Goal: Find specific page/section

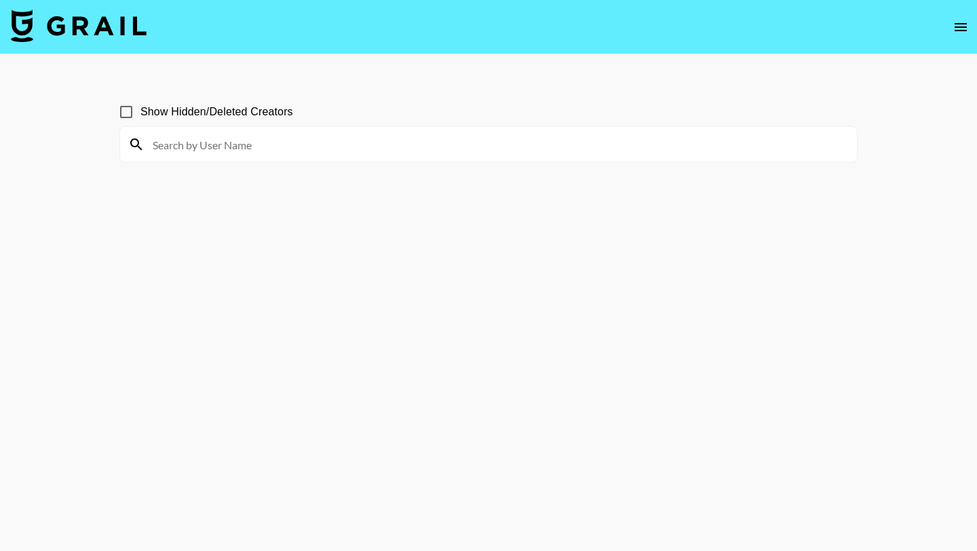
click at [479, 156] on div at bounding box center [488, 144] width 737 height 35
click at [249, 147] on input at bounding box center [496, 145] width 704 height 22
click at [250, 140] on input at bounding box center [496, 145] width 704 height 22
click at [242, 145] on input at bounding box center [496, 145] width 704 height 22
click at [342, 134] on input at bounding box center [496, 145] width 704 height 22
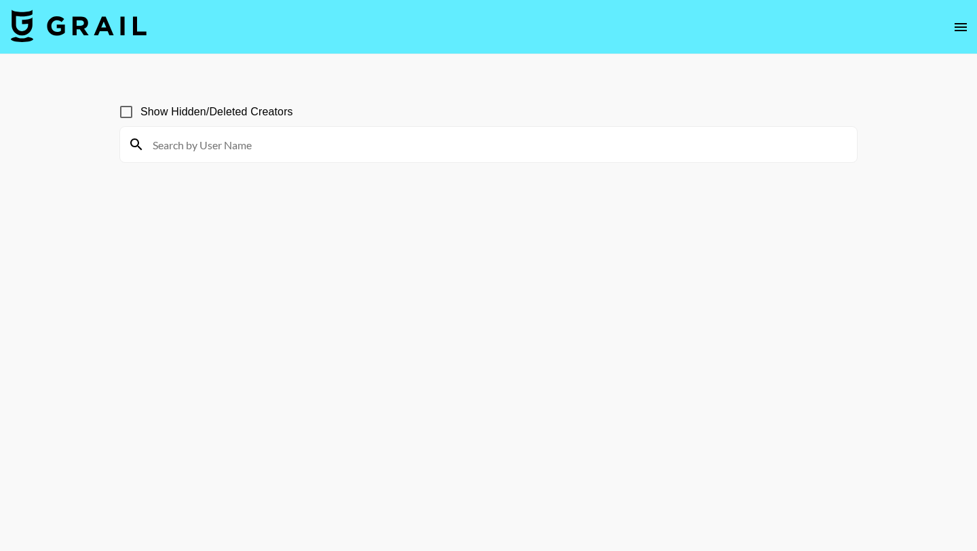
click at [334, 142] on input at bounding box center [496, 145] width 704 height 22
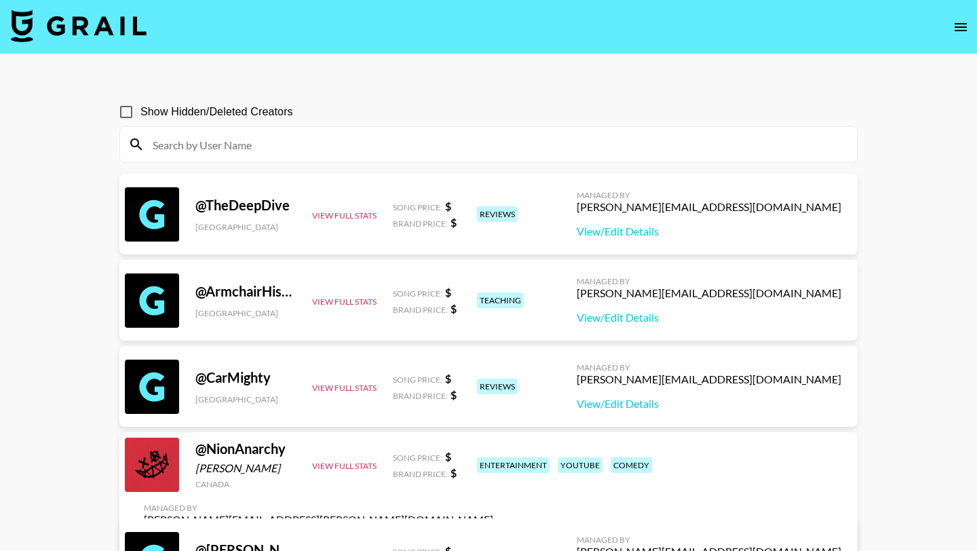
paste input "connorsettlesmith"
type input "connorsettlesmith"
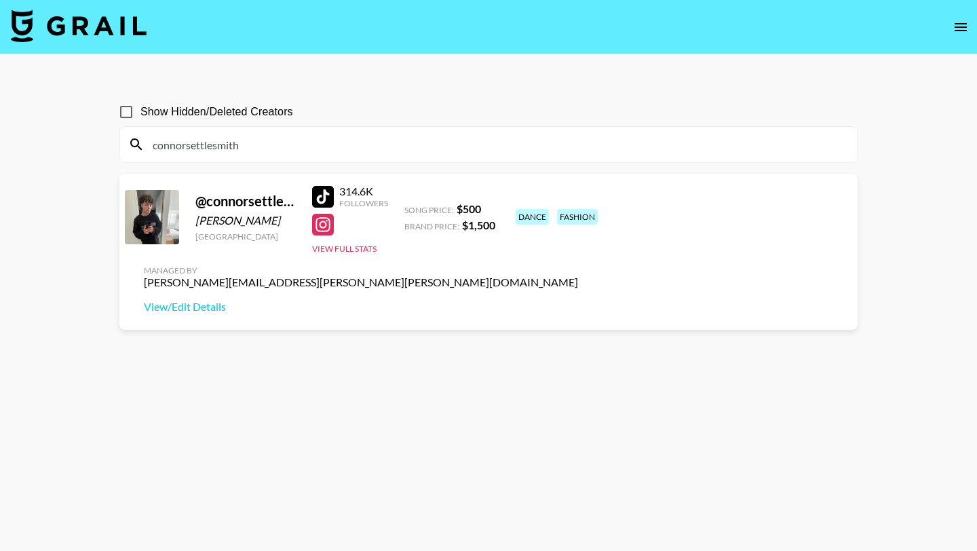
click at [279, 138] on input "connorsettlesmith" at bounding box center [496, 145] width 704 height 22
